Goal: Information Seeking & Learning: Understand process/instructions

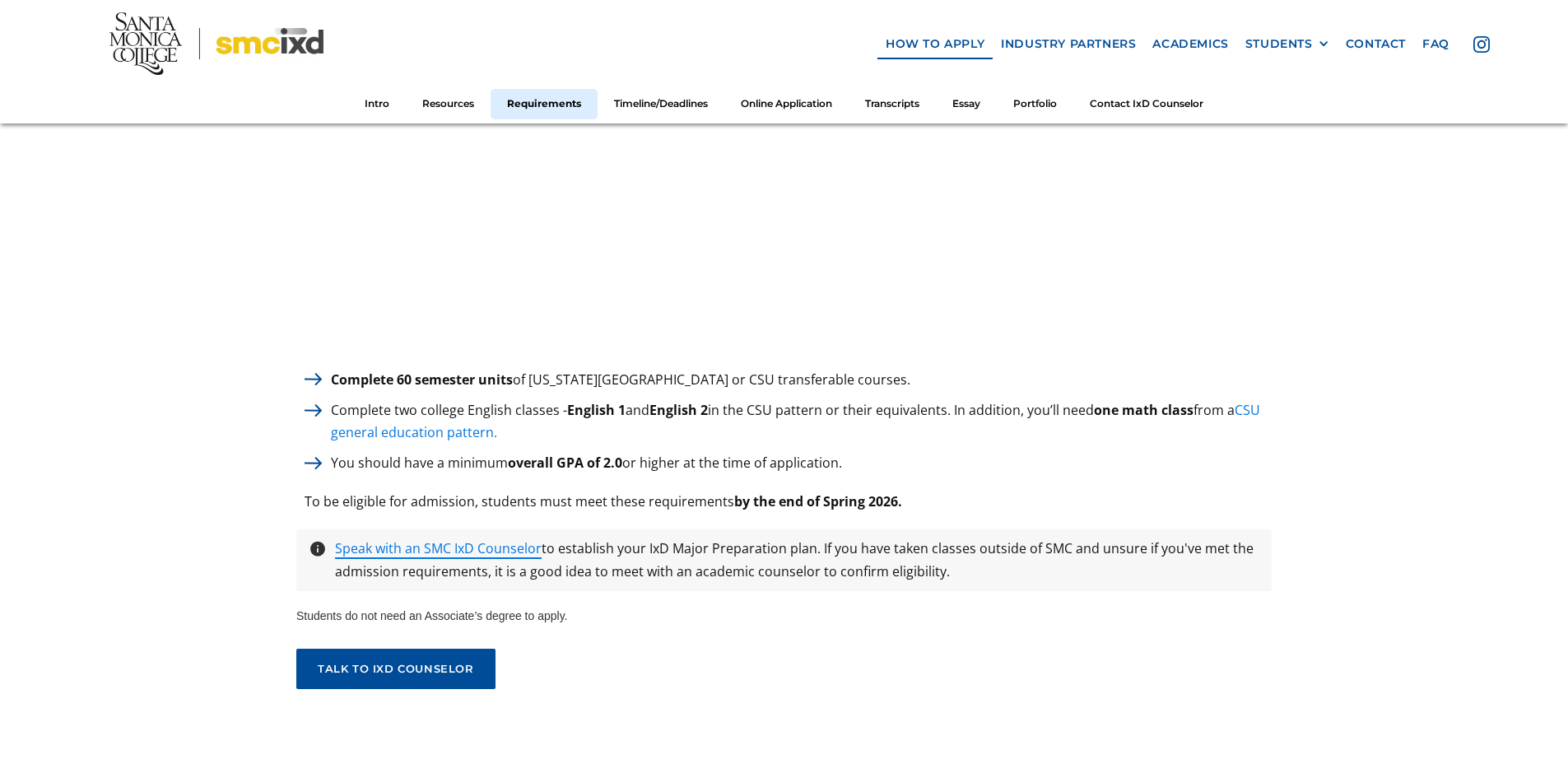
scroll to position [2222, 0]
drag, startPoint x: 706, startPoint y: 399, endPoint x: 1153, endPoint y: 393, distance: 447.0
click at [1061, 406] on p "Complete two college English classes - English 1 and English 2 in the CSU patte…" at bounding box center [797, 421] width 949 height 44
click at [1254, 374] on div "Complete 60 semester units of [US_STATE][GEOGRAPHIC_DATA] or CSU transferable c…" at bounding box center [784, 378] width 975 height 22
click at [641, 371] on p "Complete 60 semester units of [US_STATE][GEOGRAPHIC_DATA] or CSU transferable c…" at bounding box center [620, 378] width 596 height 22
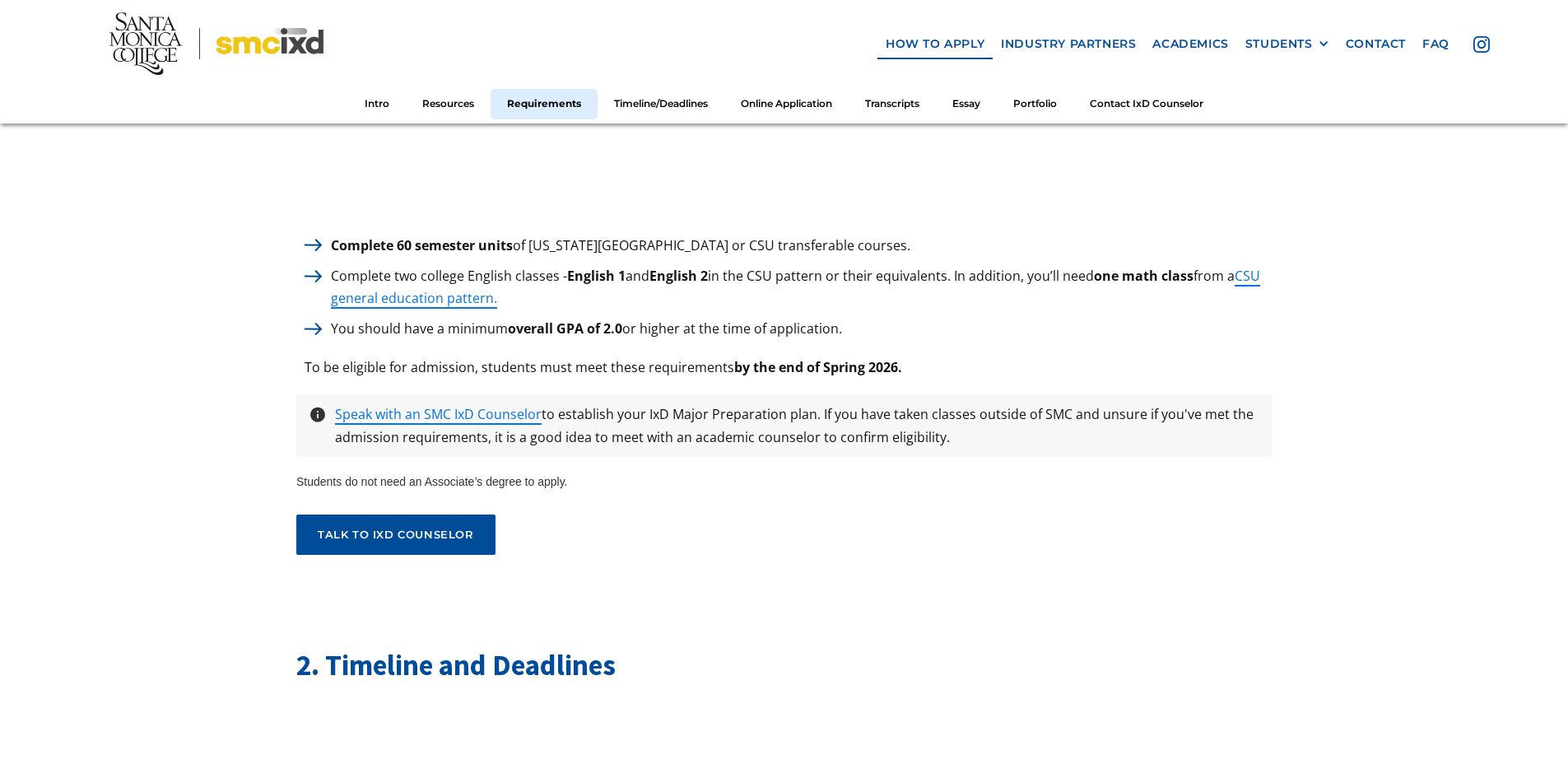
scroll to position [2305, 0]
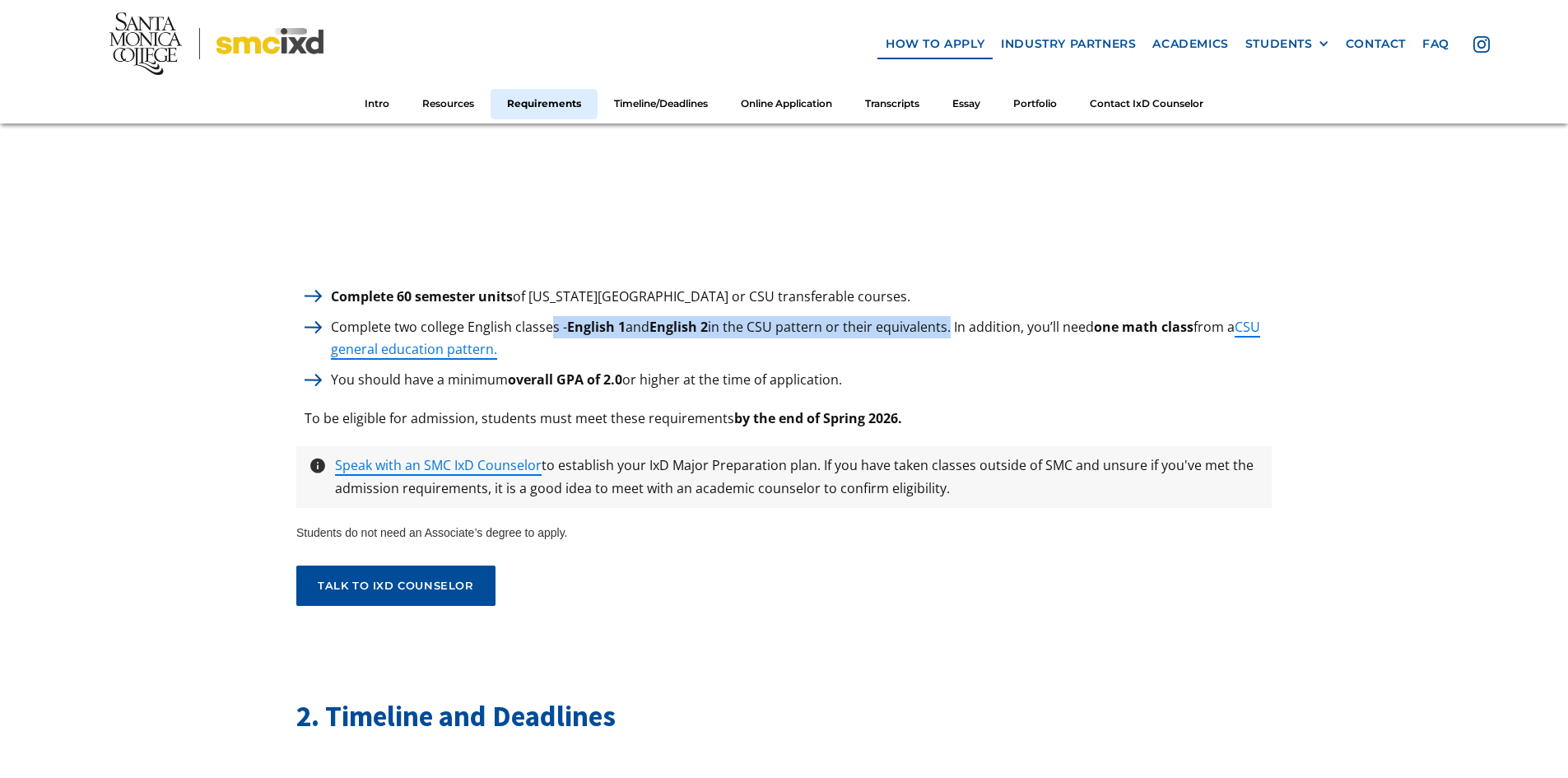
drag, startPoint x: 550, startPoint y: 322, endPoint x: 952, endPoint y: 319, distance: 402.0
click at [952, 319] on p "Complete two college English classes - English 1 and English 2 in the CSU patte…" at bounding box center [797, 338] width 949 height 44
click at [986, 316] on p "Complete two college English classes - English 1 and English 2 in the CSU patte…" at bounding box center [797, 338] width 949 height 44
drag, startPoint x: 577, startPoint y: 317, endPoint x: 1191, endPoint y: 319, distance: 614.0
click at [1191, 319] on p "Complete two college English classes - English 1 and English 2 in the CSU patte…" at bounding box center [797, 338] width 949 height 44
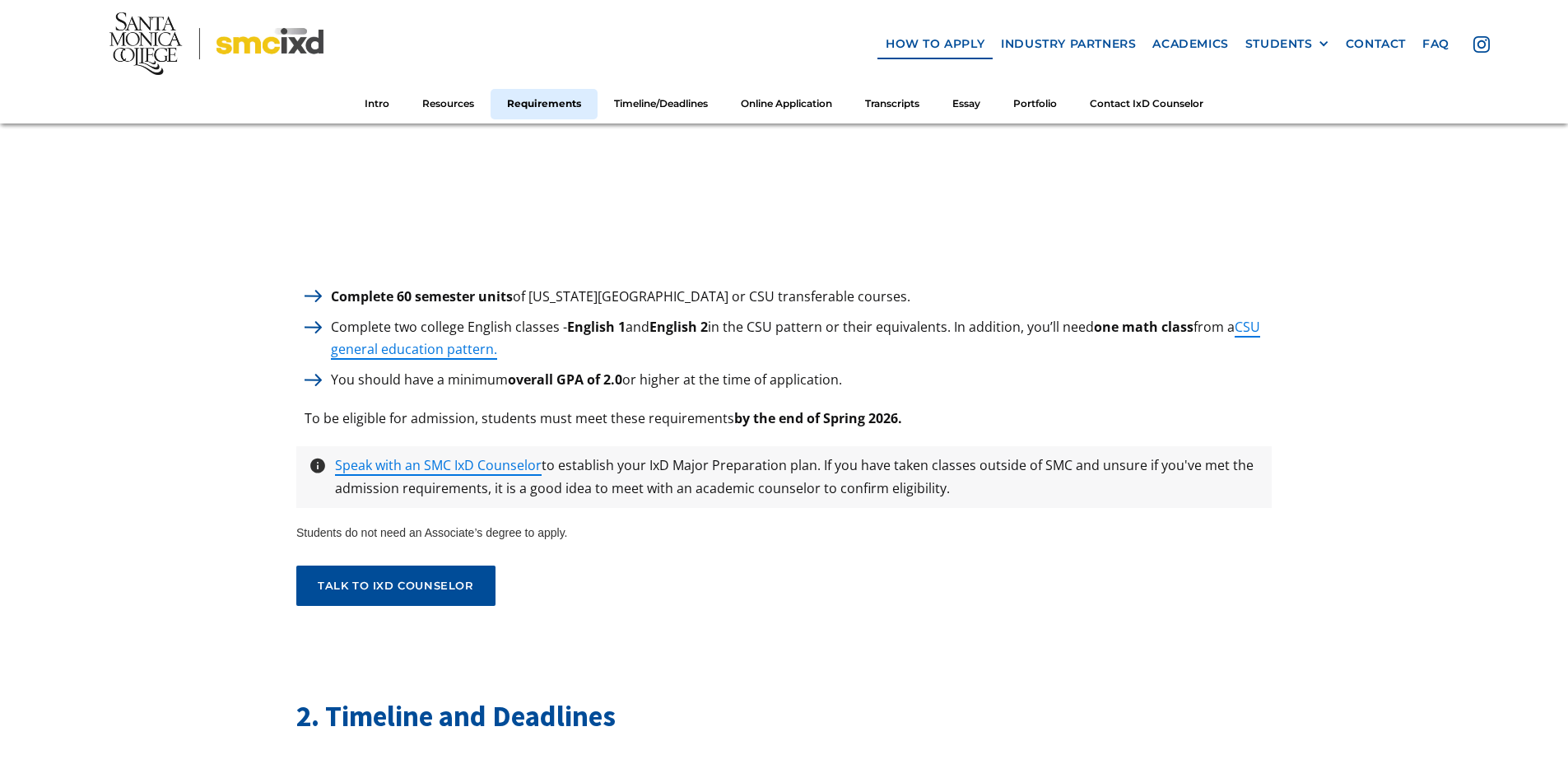
click at [1204, 317] on p "Complete two college English classes - English 1 and English 2 in the CSU patte…" at bounding box center [797, 338] width 949 height 44
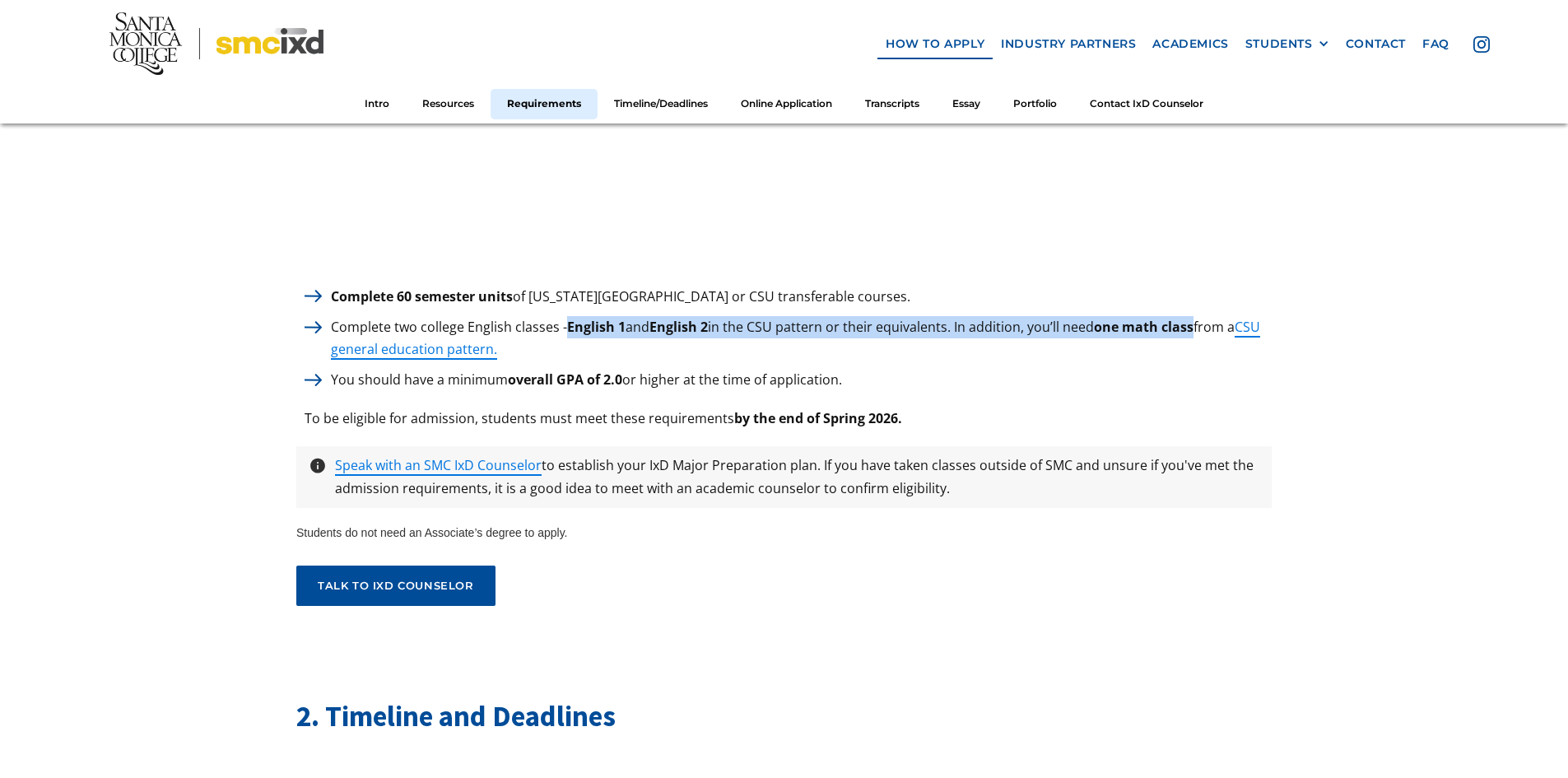
drag, startPoint x: 1199, startPoint y: 317, endPoint x: 565, endPoint y: 319, distance: 634.0
click at [565, 319] on p "Complete two college English classes - English 1 and English 2 in the CSU patte…" at bounding box center [797, 338] width 949 height 44
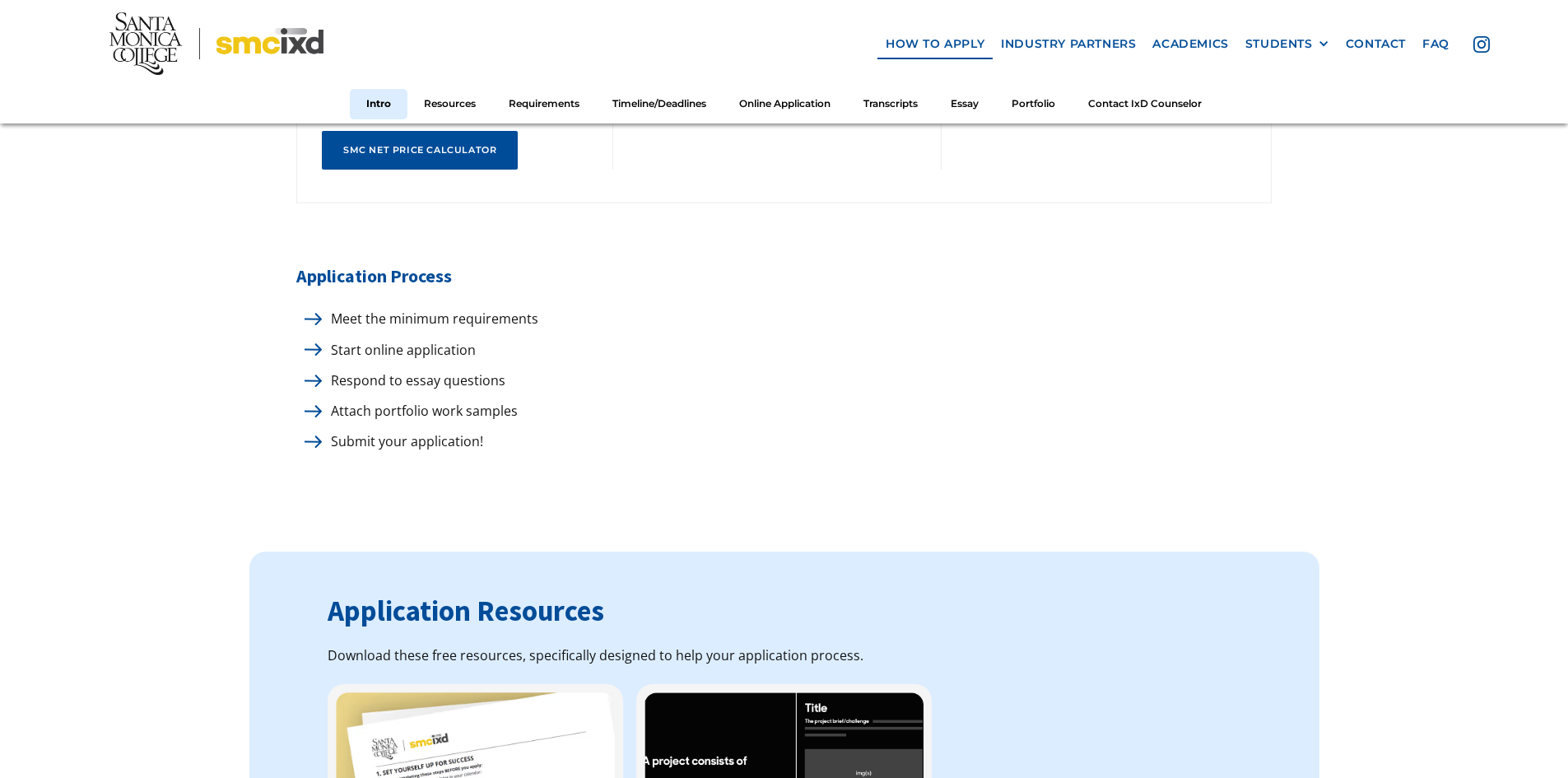
scroll to position [906, 0]
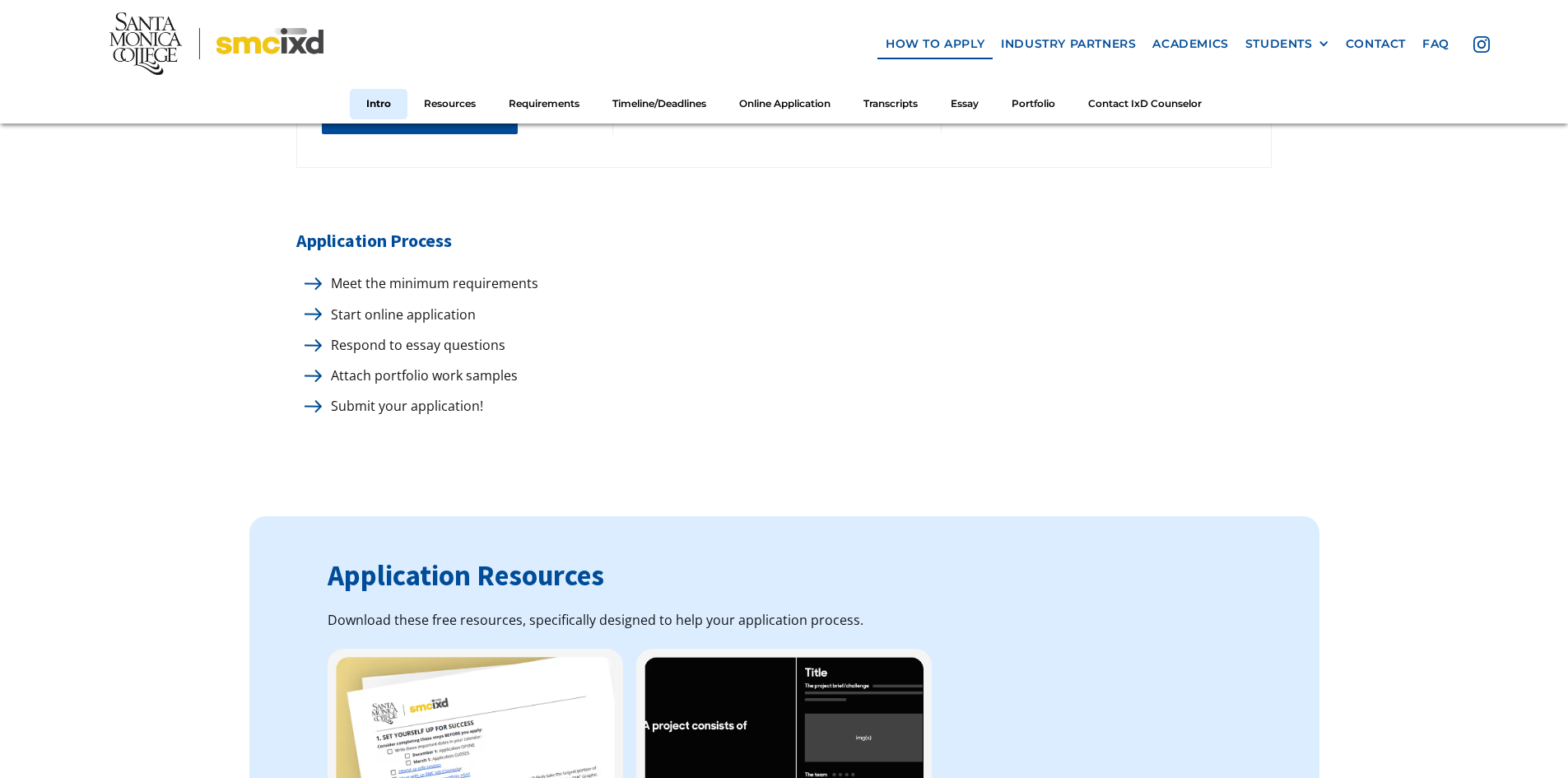
click at [619, 400] on div "Submit your application!" at bounding box center [784, 406] width 975 height 22
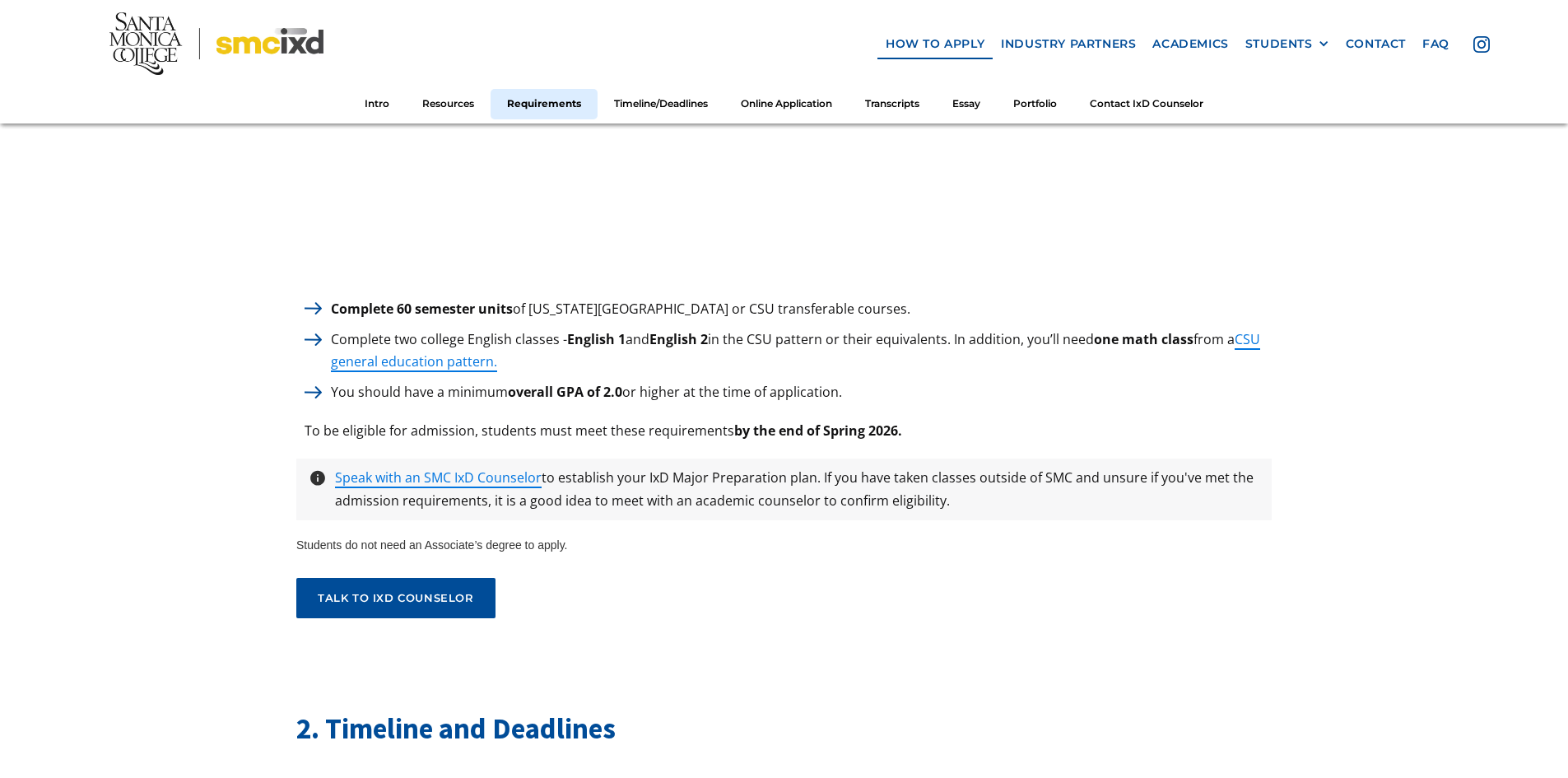
scroll to position [2305, 0]
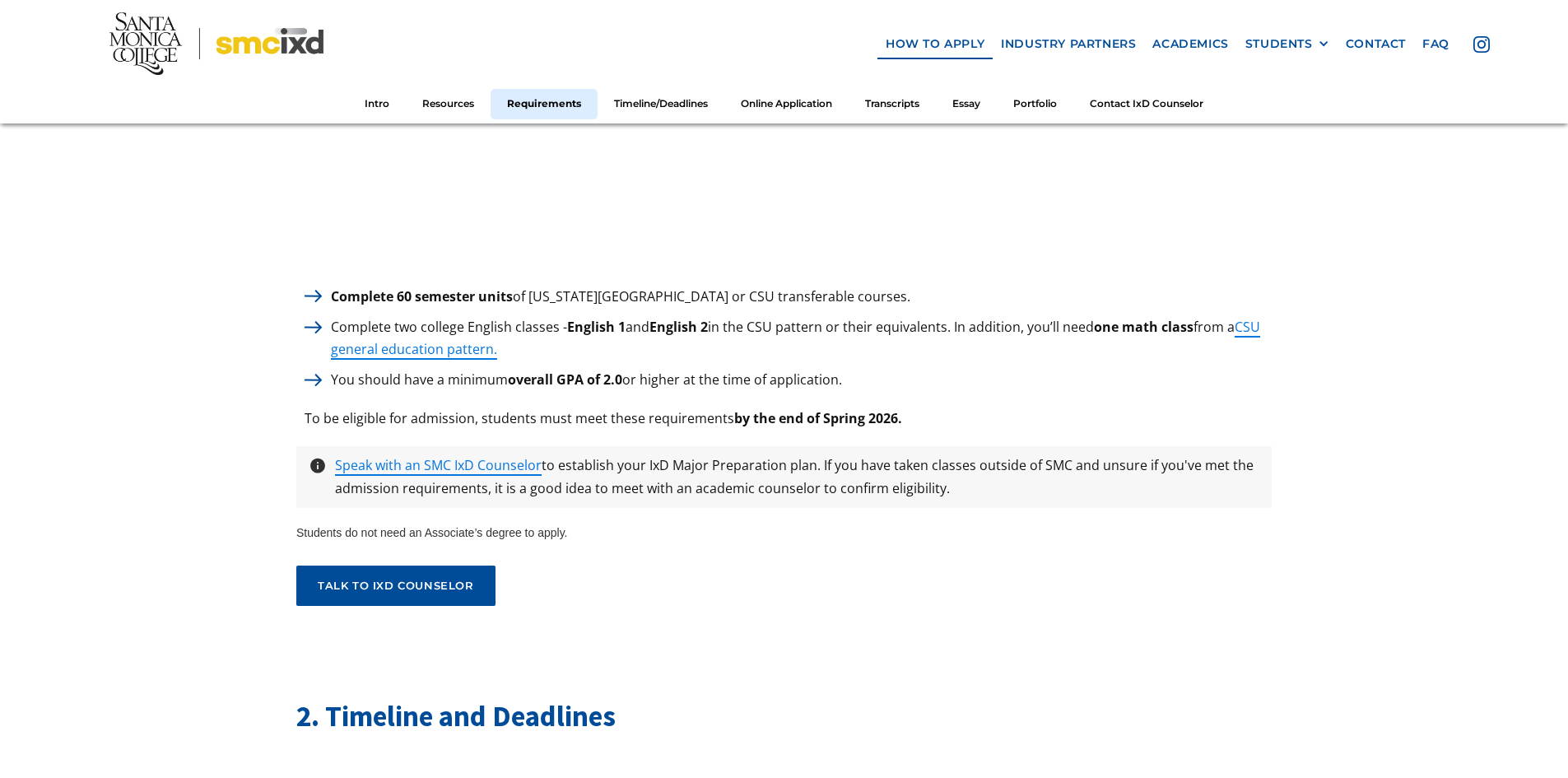
click at [735, 390] on div "1. Minimum Requirements to apply Complete 60 semester units of [US_STATE][GEOGR…" at bounding box center [784, 98] width 975 height 1017
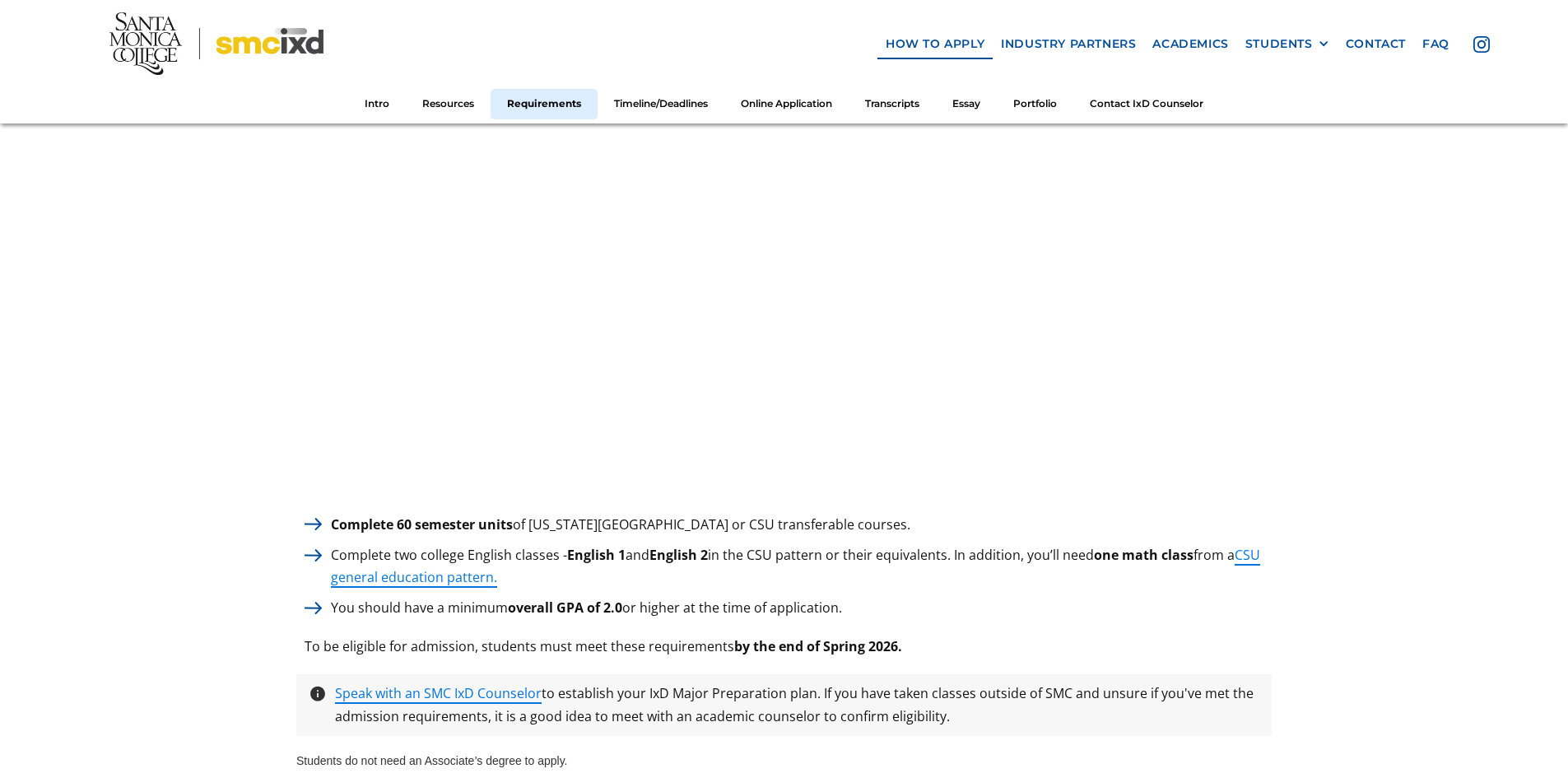
scroll to position [2222, 0]
